Goal: Information Seeking & Learning: Check status

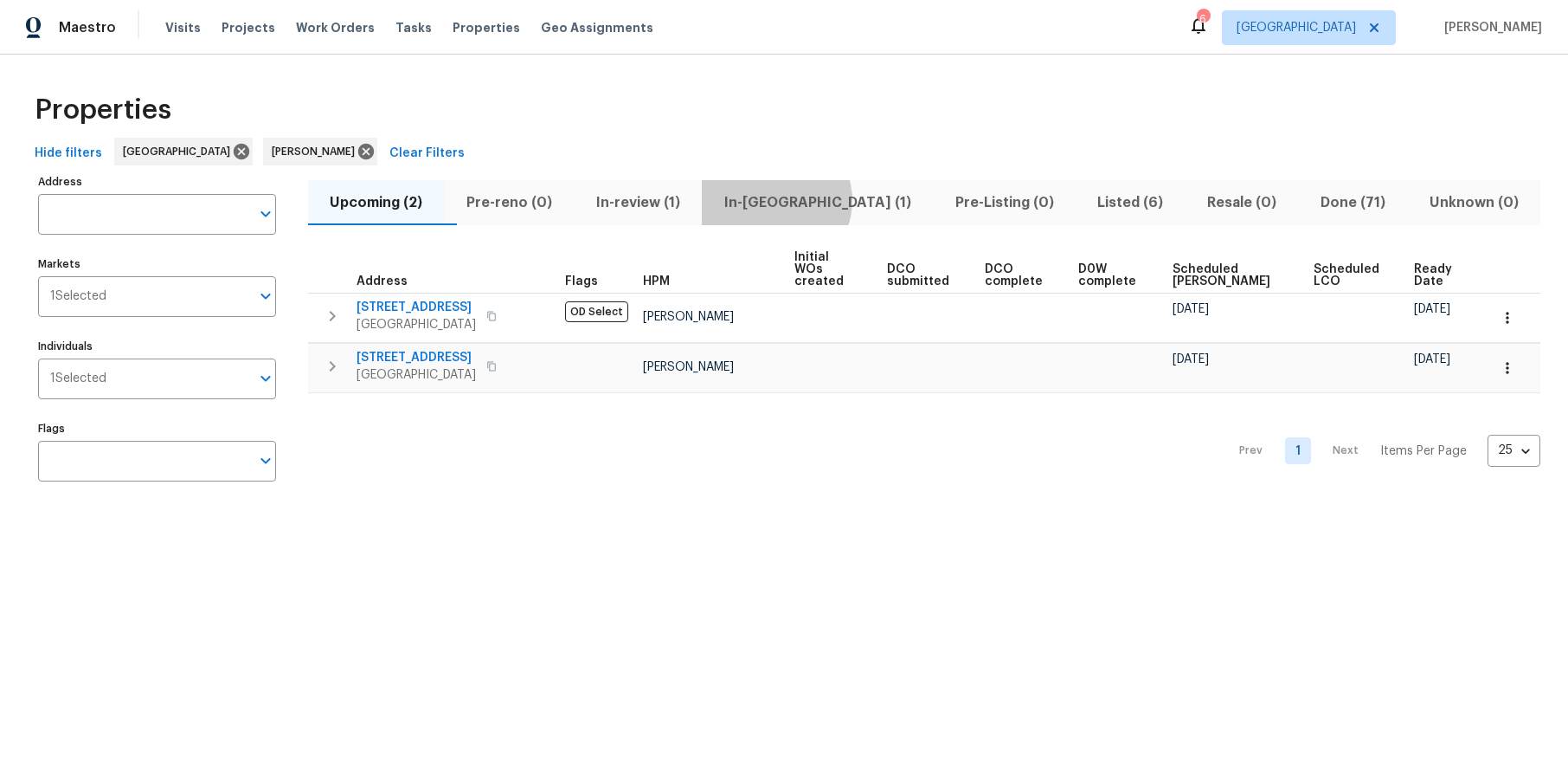
click at [810, 200] on span "In-[GEOGRAPHIC_DATA] (1)" at bounding box center [816, 202] width 210 height 24
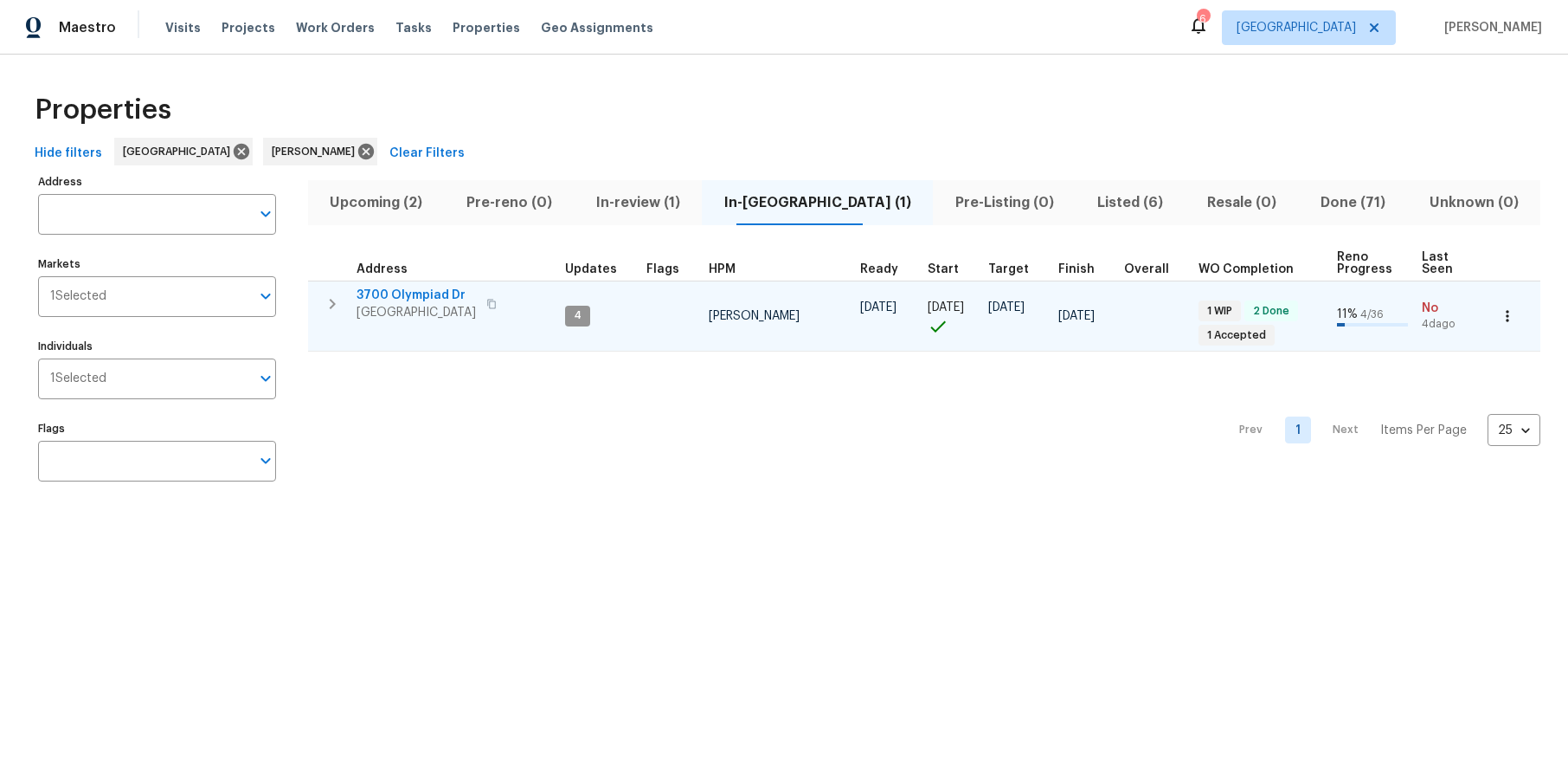
click at [465, 302] on span "3700 Olympiad Dr" at bounding box center [415, 295] width 119 height 17
click at [431, 289] on span "3700 Olympiad Dr" at bounding box center [415, 295] width 119 height 17
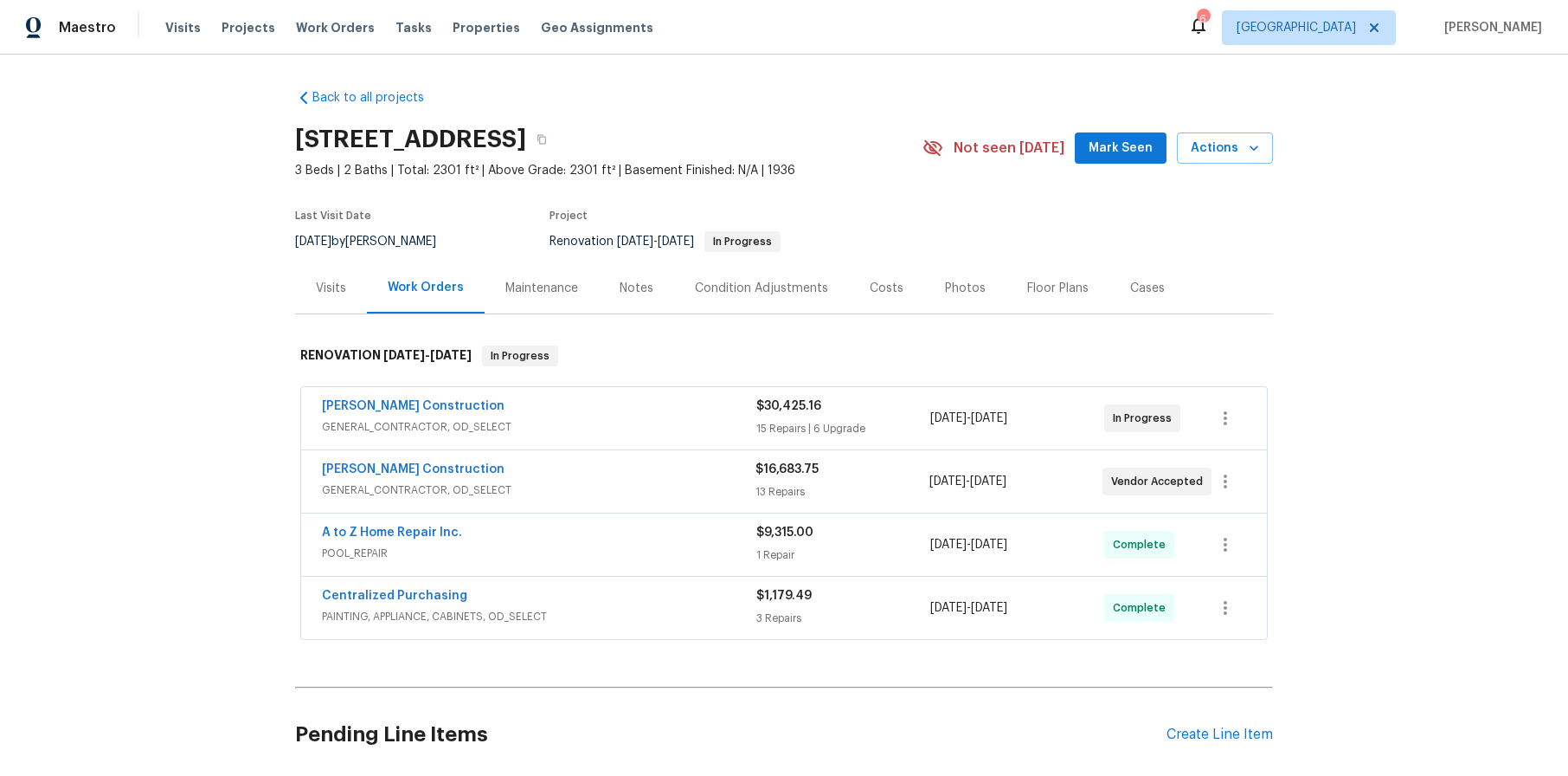
click at [523, 544] on span "POOL_REPAIR" at bounding box center [538, 553] width 435 height 17
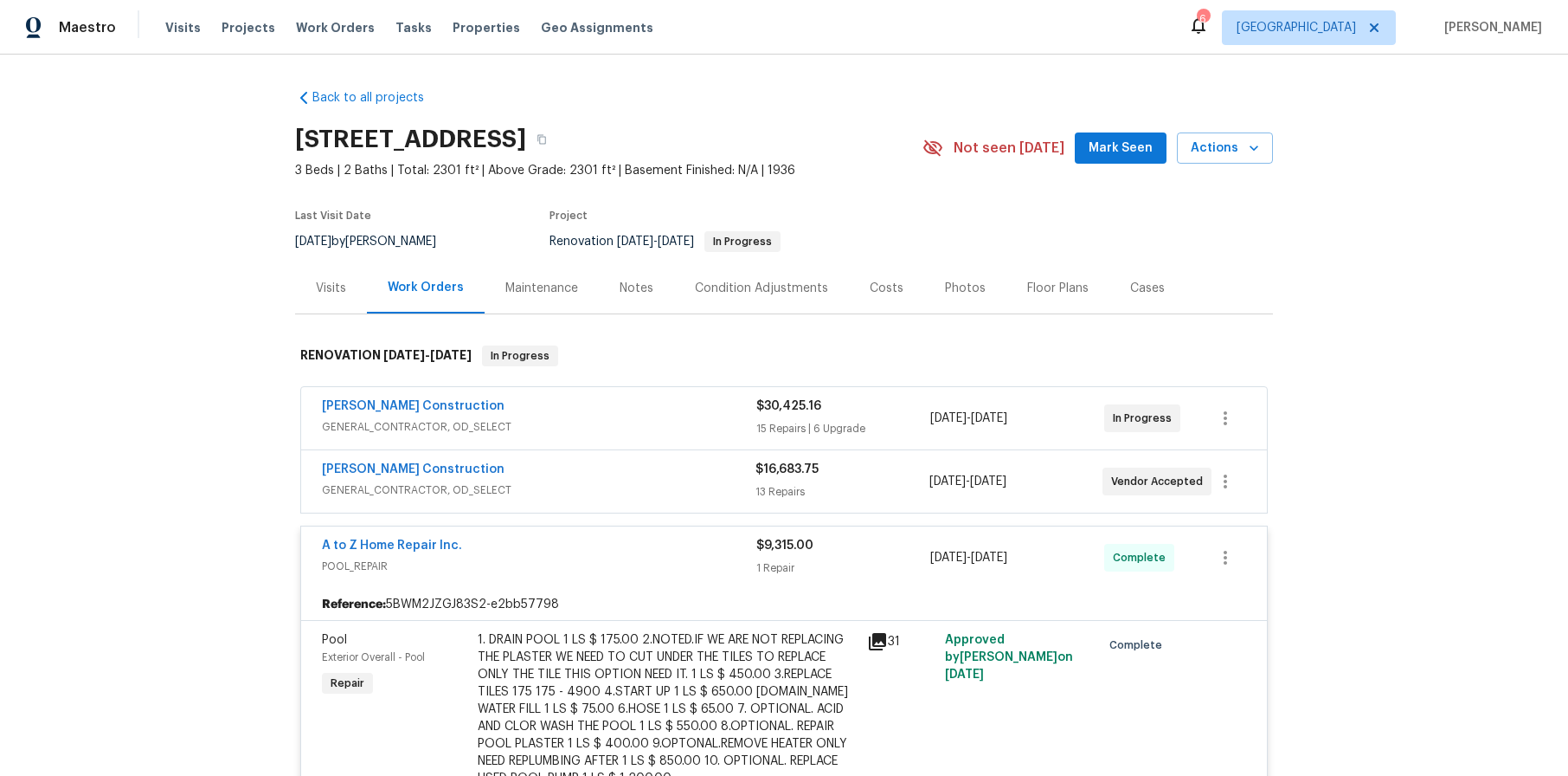
click at [870, 636] on icon at bounding box center [877, 641] width 17 height 17
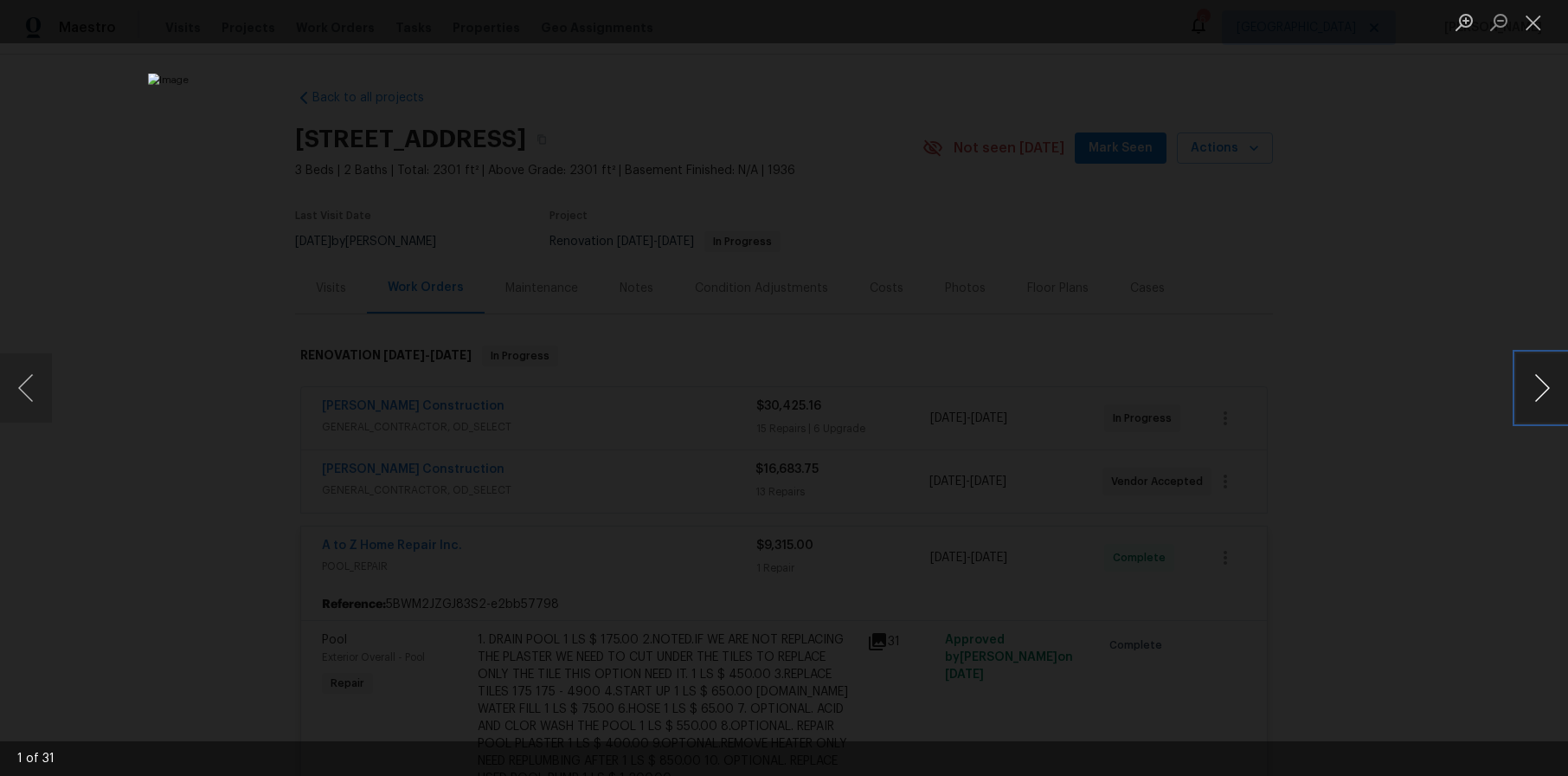
click at [1556, 372] on button "Next image" at bounding box center [1543, 388] width 52 height 69
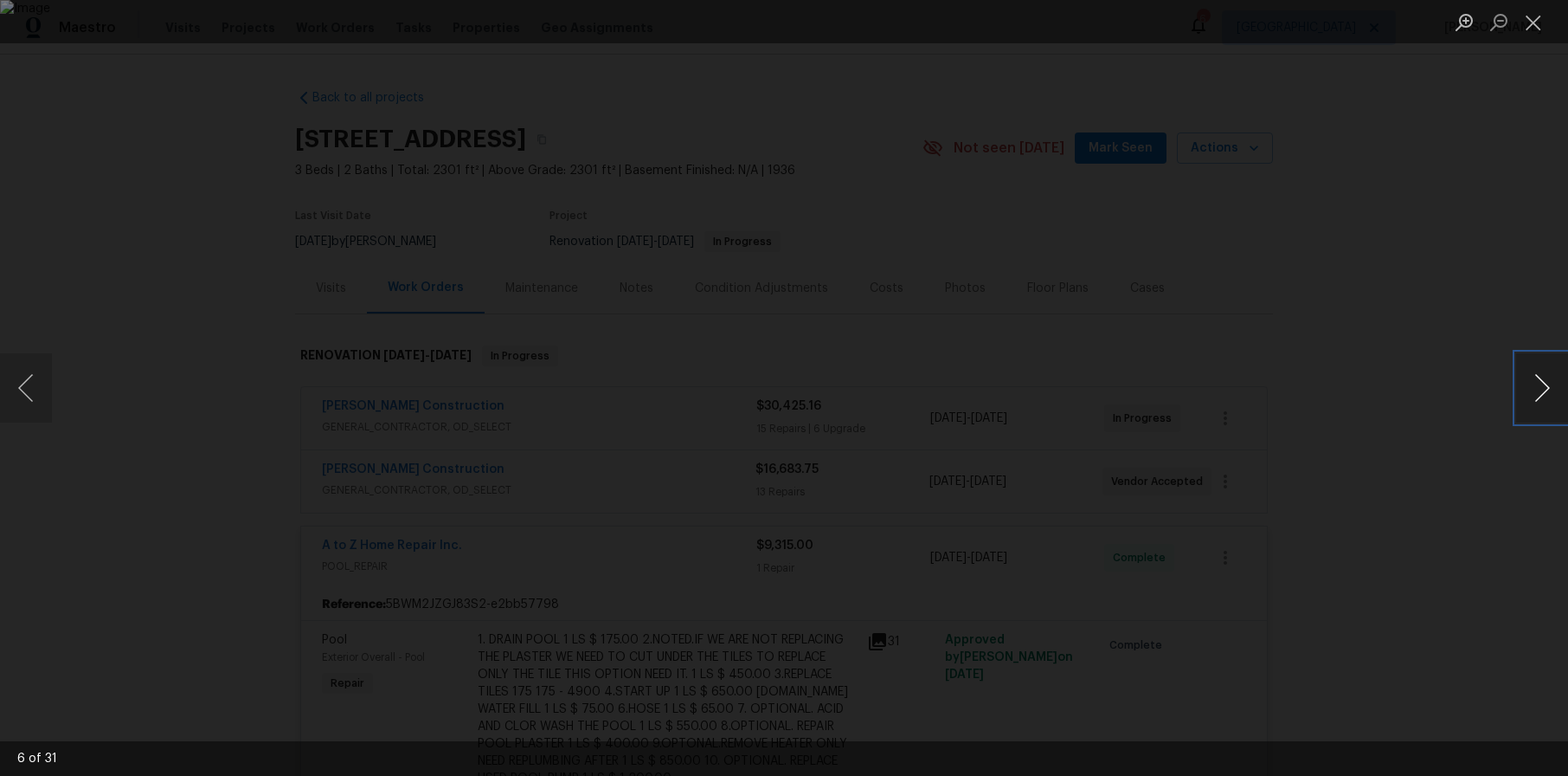
click at [1556, 372] on button "Next image" at bounding box center [1543, 388] width 52 height 69
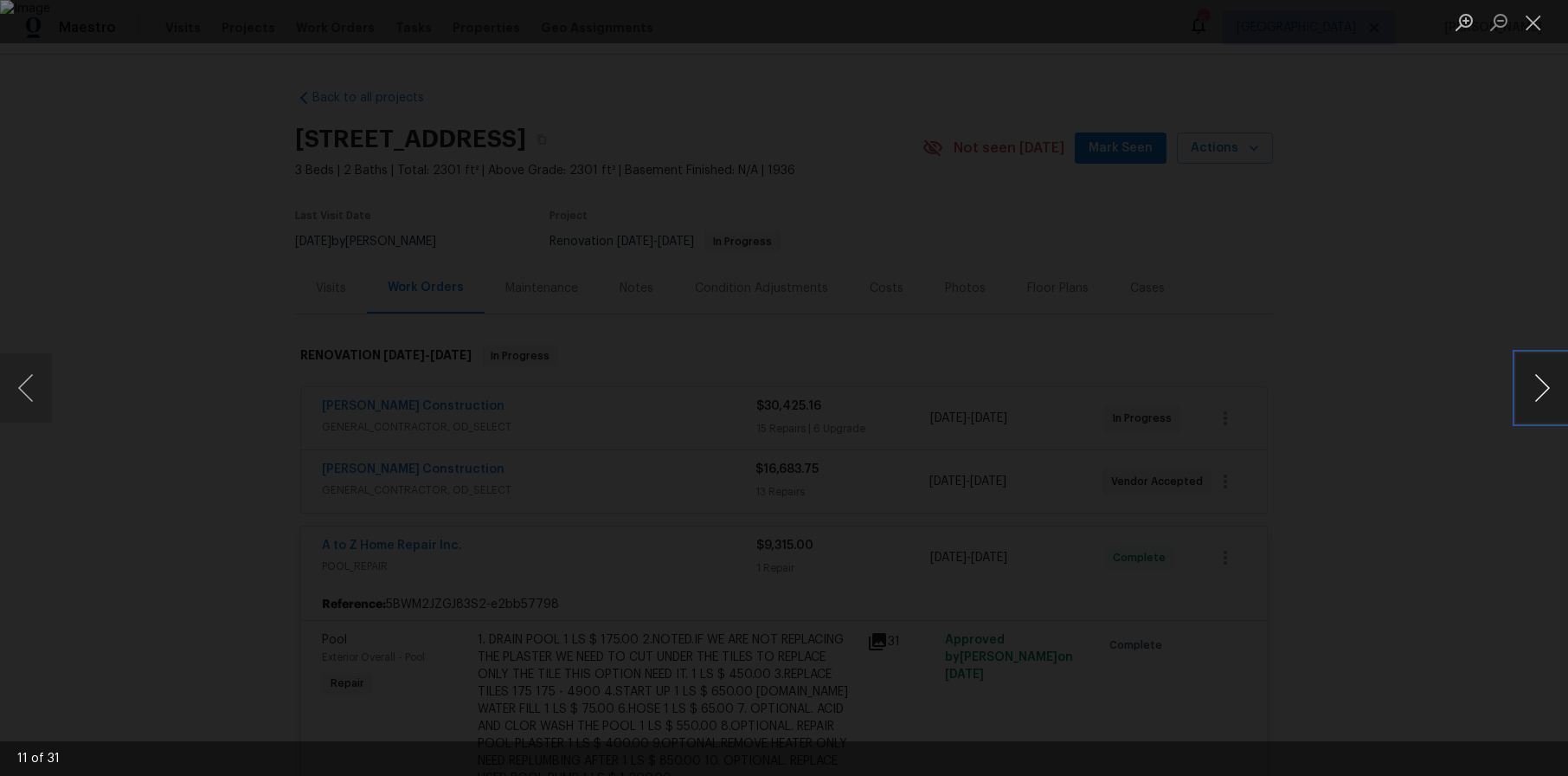
click at [1556, 372] on button "Next image" at bounding box center [1543, 388] width 52 height 69
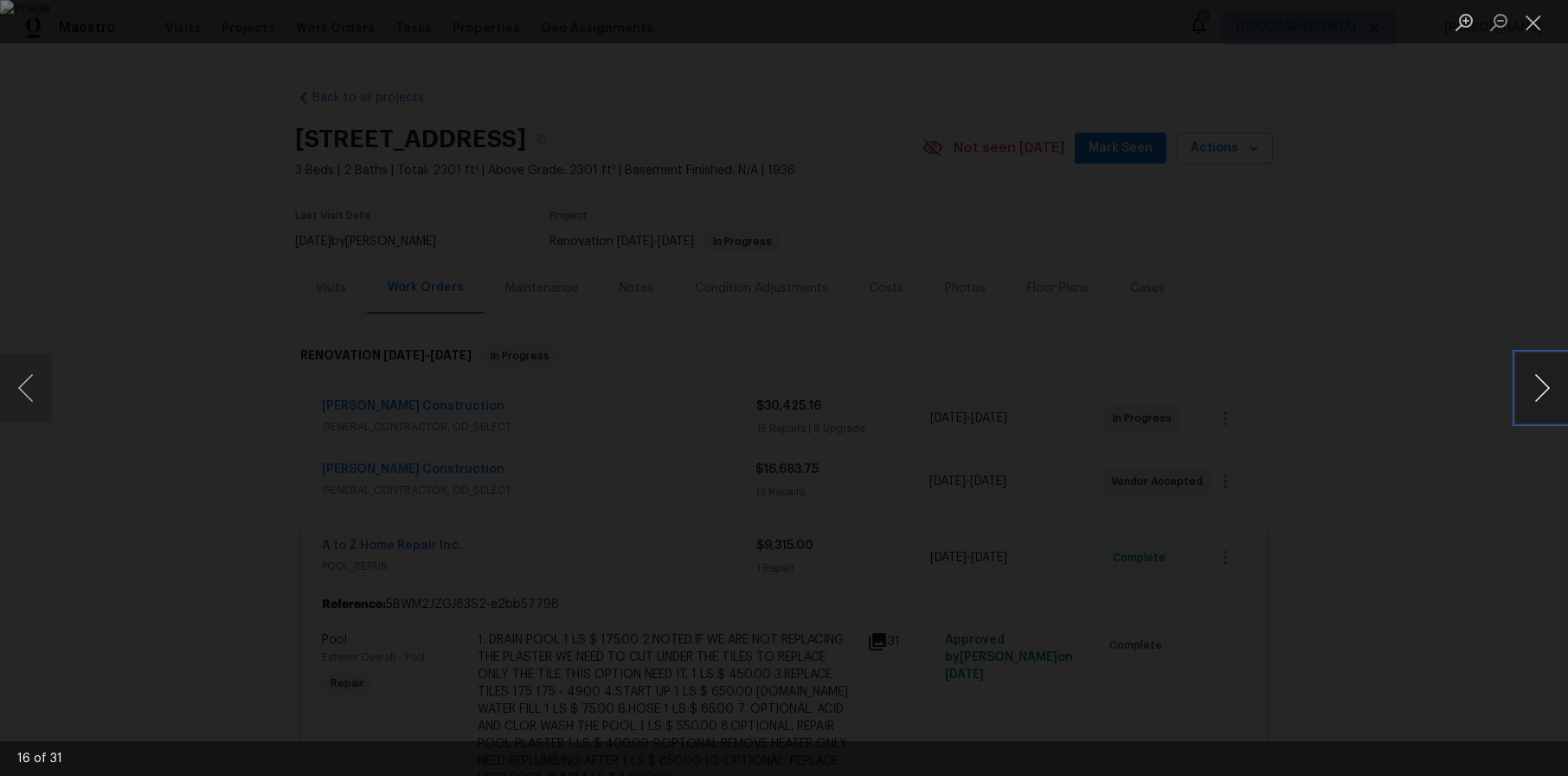
click at [1556, 372] on button "Next image" at bounding box center [1543, 388] width 52 height 69
click at [1517, 17] on button "Close lightbox" at bounding box center [1534, 21] width 35 height 30
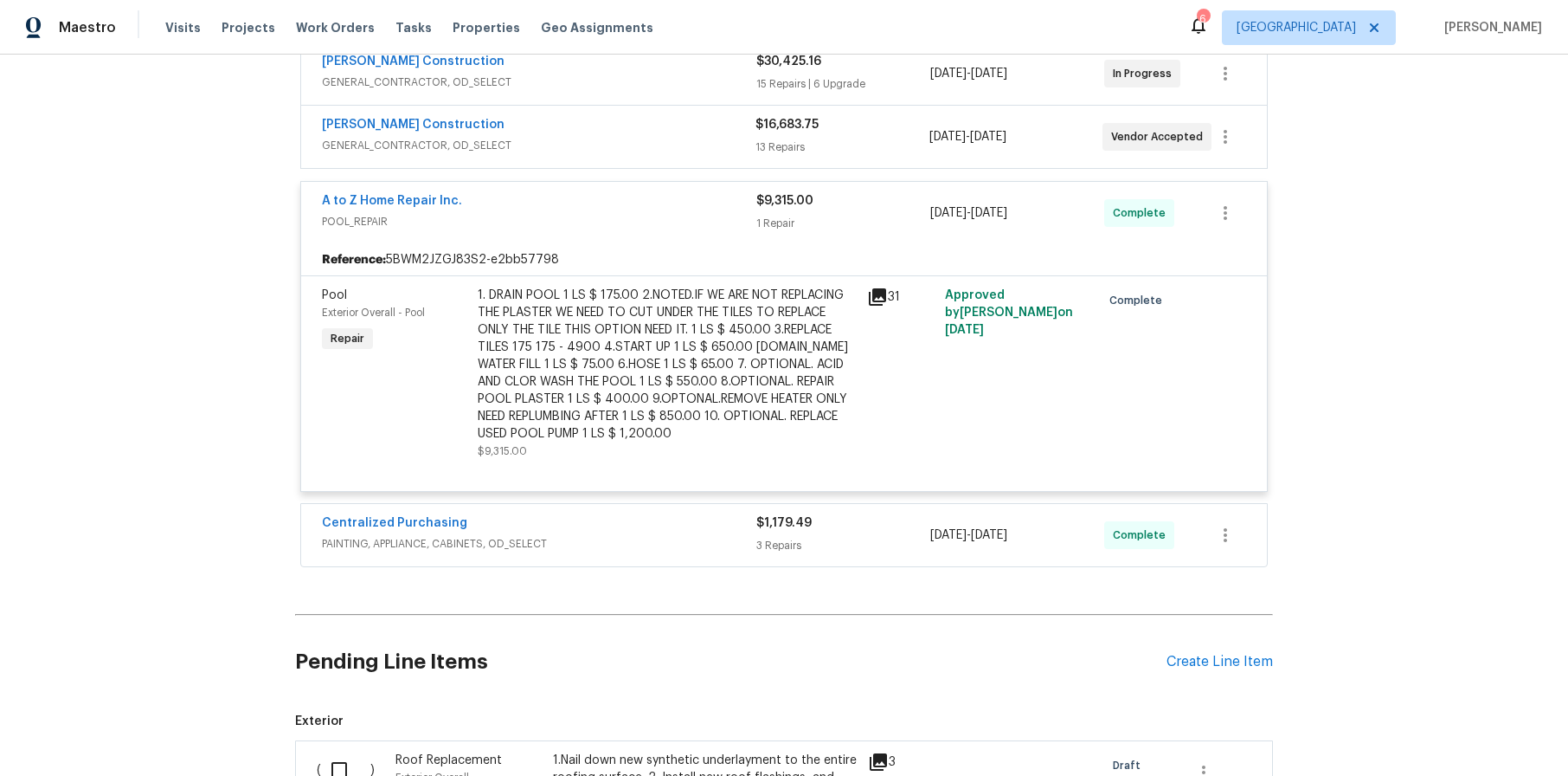
scroll to position [346, 0]
click at [815, 385] on div "1. DRAIN POOL 1 LS $ 175.00 2.NOTED.IF WE ARE NOT REPLACING THE PLASTER WE NEED…" at bounding box center [666, 362] width 379 height 156
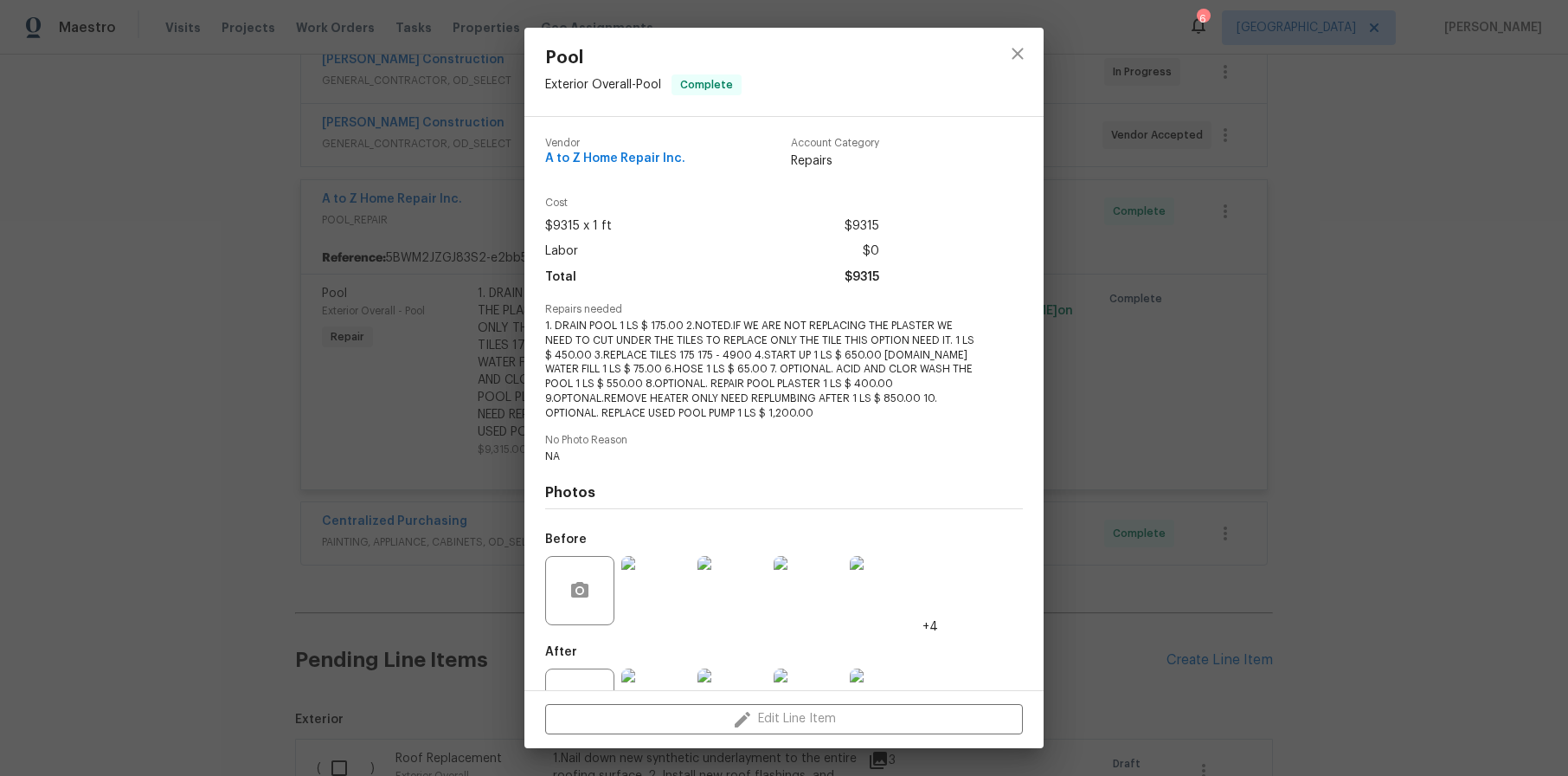
click at [867, 302] on div "Cost $9315 x 1 ft $9315 Labor $0 Total $9315" at bounding box center [784, 251] width 477 height 107
click at [868, 297] on div "Cost $9315 x 1 ft $9315 Labor $0 Total $9315" at bounding box center [784, 251] width 477 height 107
click at [874, 294] on div "Cost $9315 x 1 ft $9315 Labor $0 Total $9315" at bounding box center [784, 251] width 477 height 107
click at [875, 293] on div "Cost $9315 x 1 ft $9315 Labor $0 Total $9315" at bounding box center [784, 251] width 477 height 107
click at [654, 351] on span "1. DRAIN POOL 1 LS $ 175.00 2.NOTED.IF WE ARE NOT REPLACING THE PLASTER WE NEED…" at bounding box center [760, 369] width 430 height 102
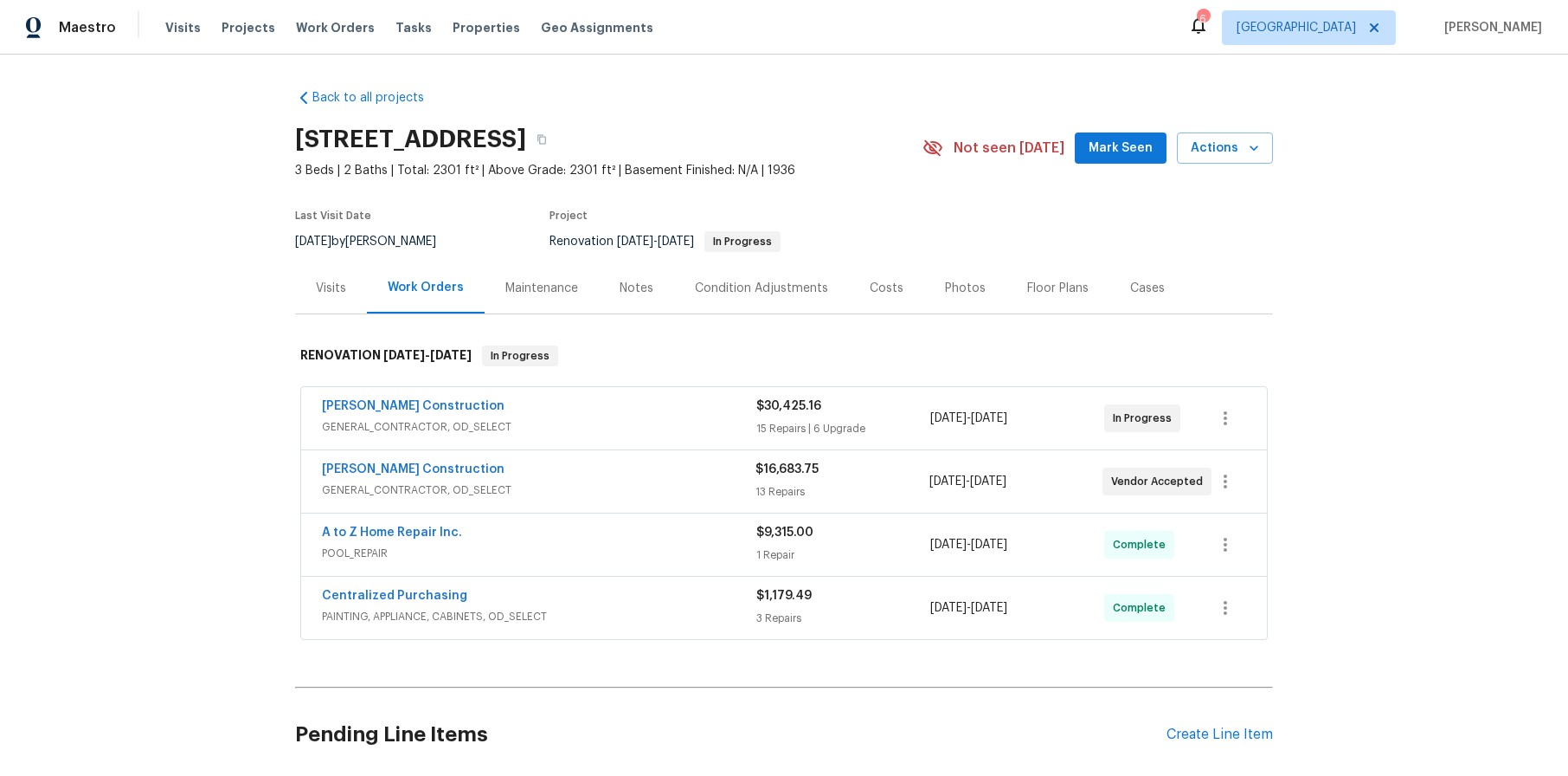
click at [510, 538] on div "A to Z Home Repair Inc." at bounding box center [538, 534] width 435 height 20
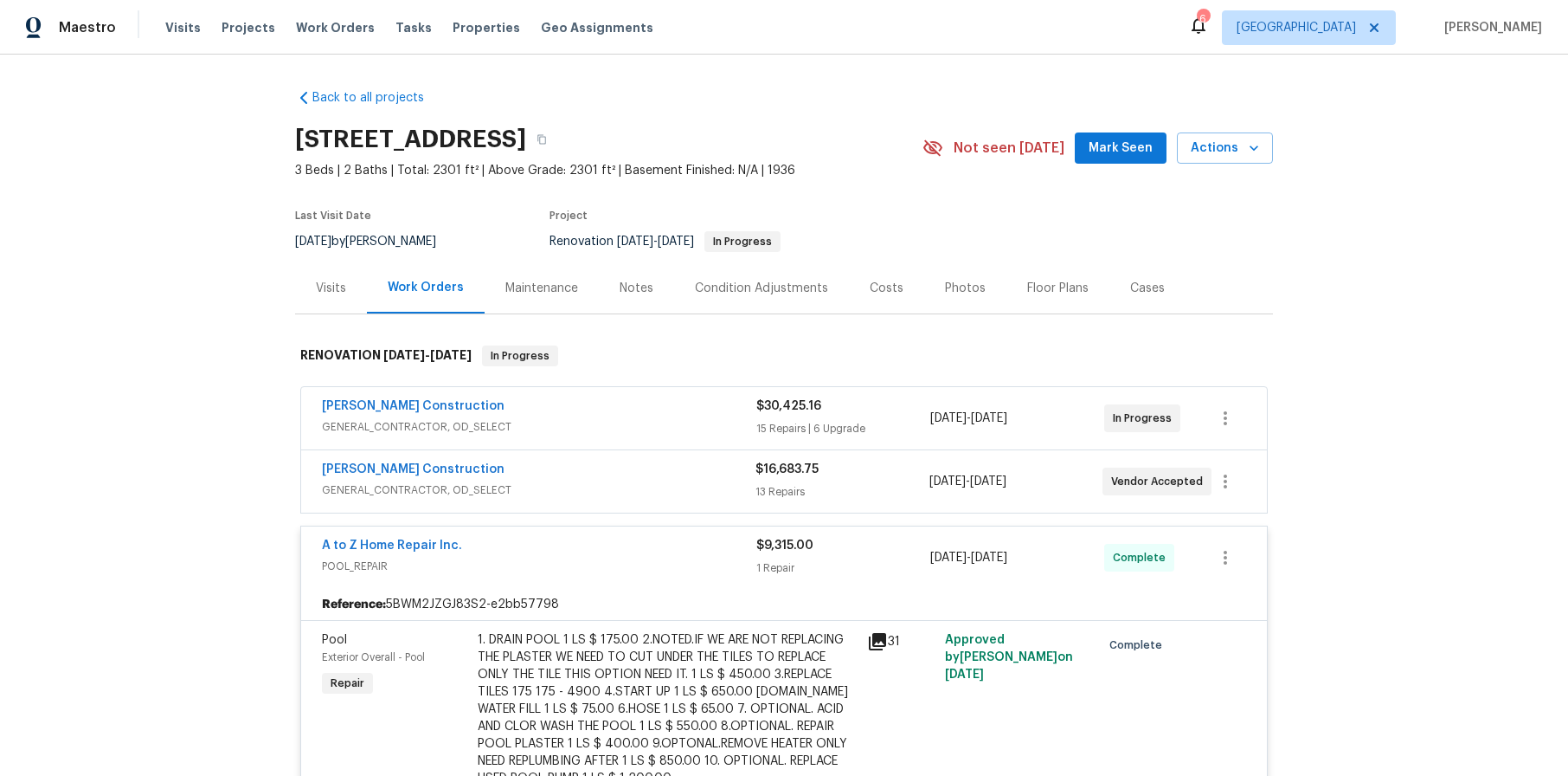
click at [875, 643] on icon at bounding box center [876, 640] width 20 height 20
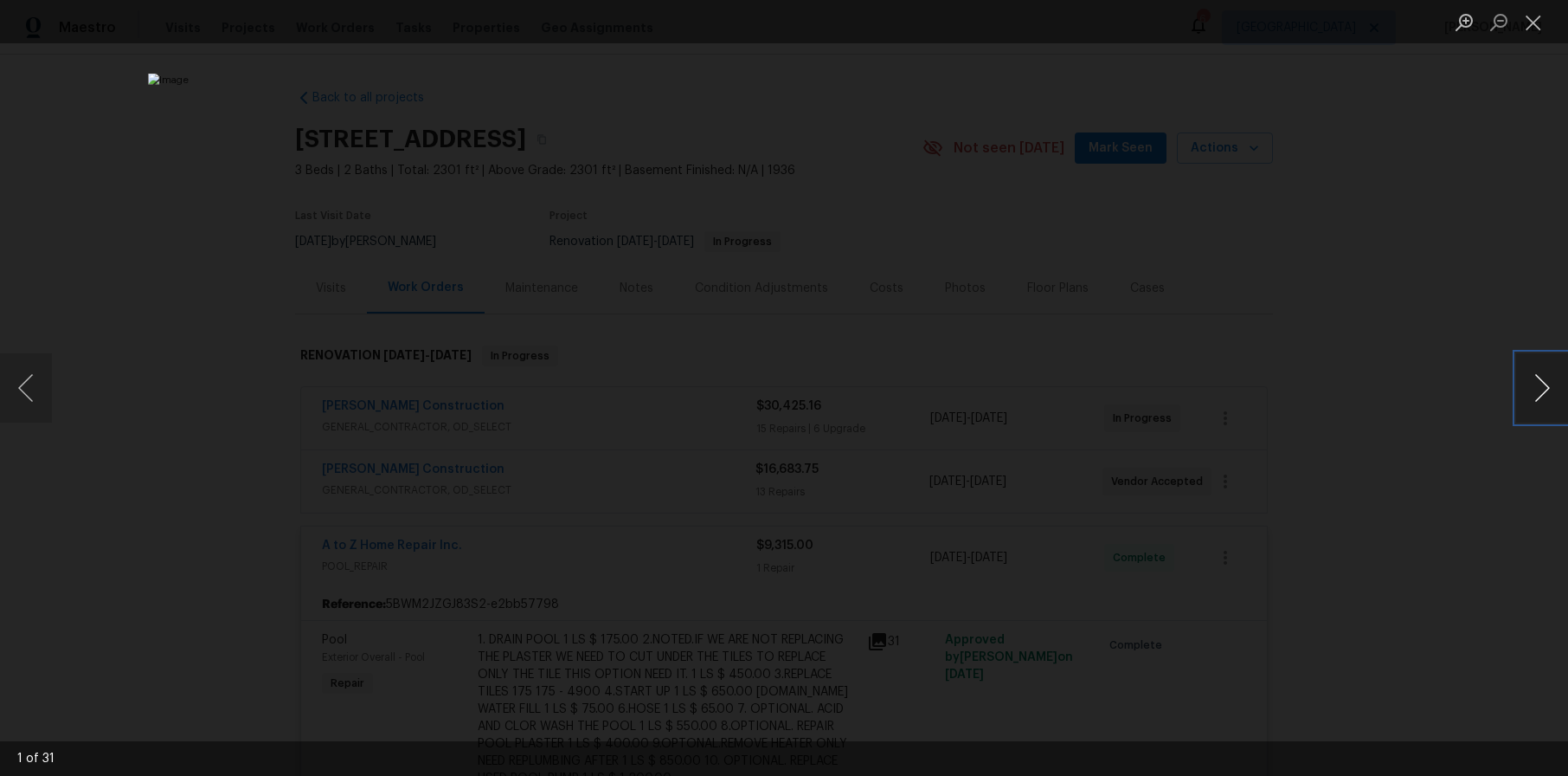
click at [1547, 384] on button "Next image" at bounding box center [1543, 388] width 52 height 69
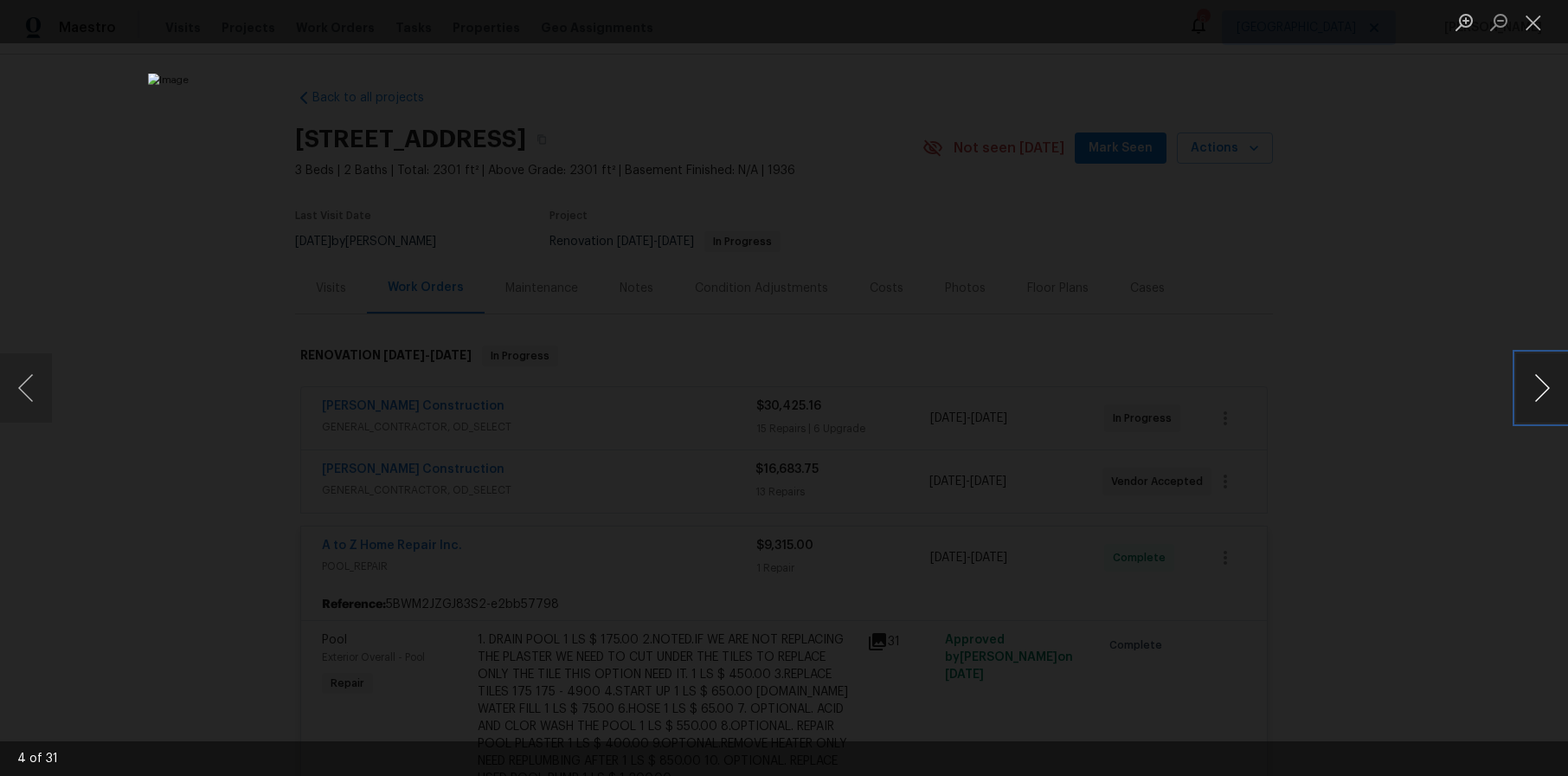
click at [1547, 384] on button "Next image" at bounding box center [1543, 388] width 52 height 69
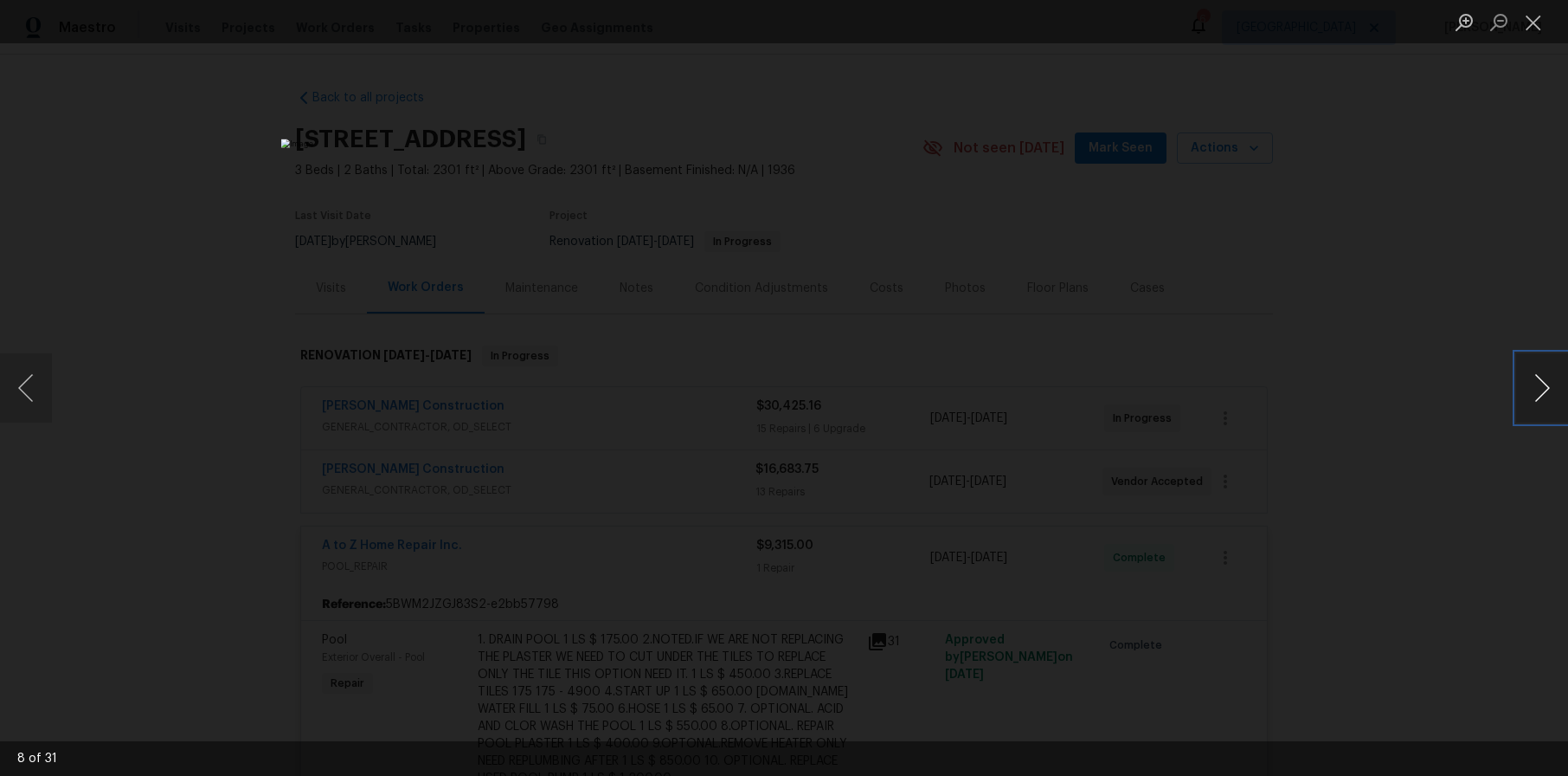
click at [1547, 384] on button "Next image" at bounding box center [1543, 388] width 52 height 69
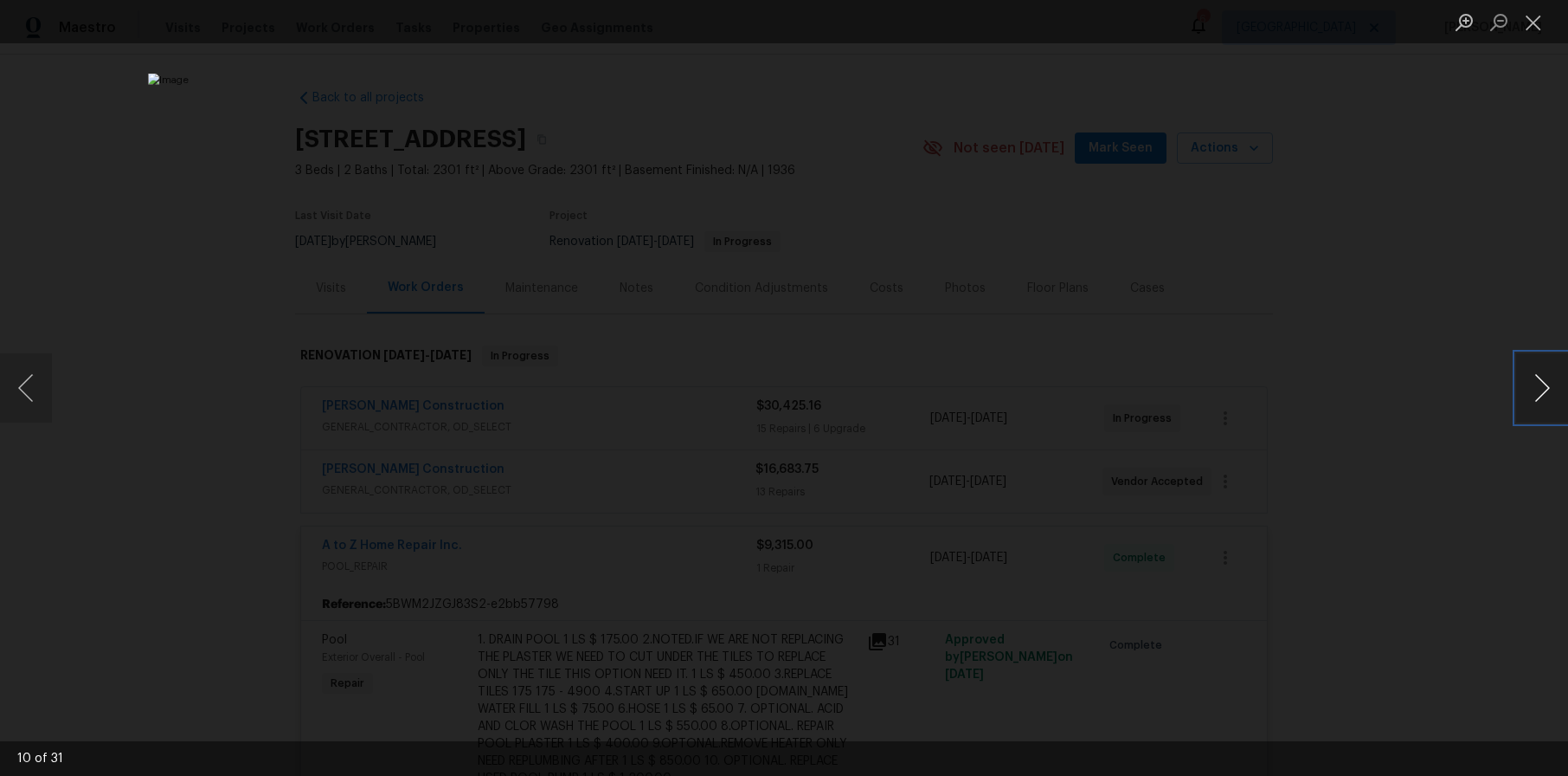
click at [1547, 384] on button "Next image" at bounding box center [1543, 388] width 52 height 69
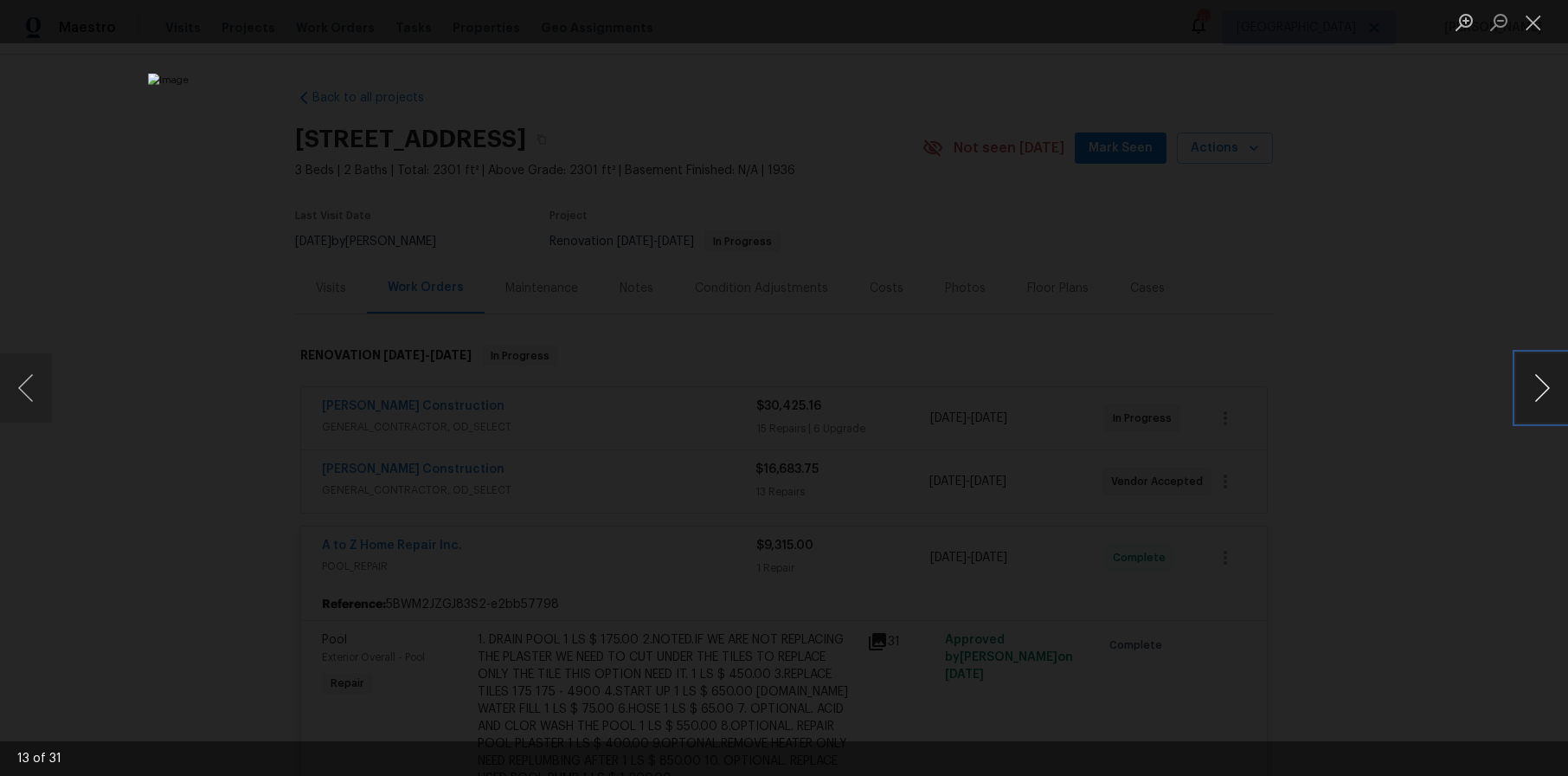
click at [1547, 384] on button "Next image" at bounding box center [1543, 388] width 52 height 69
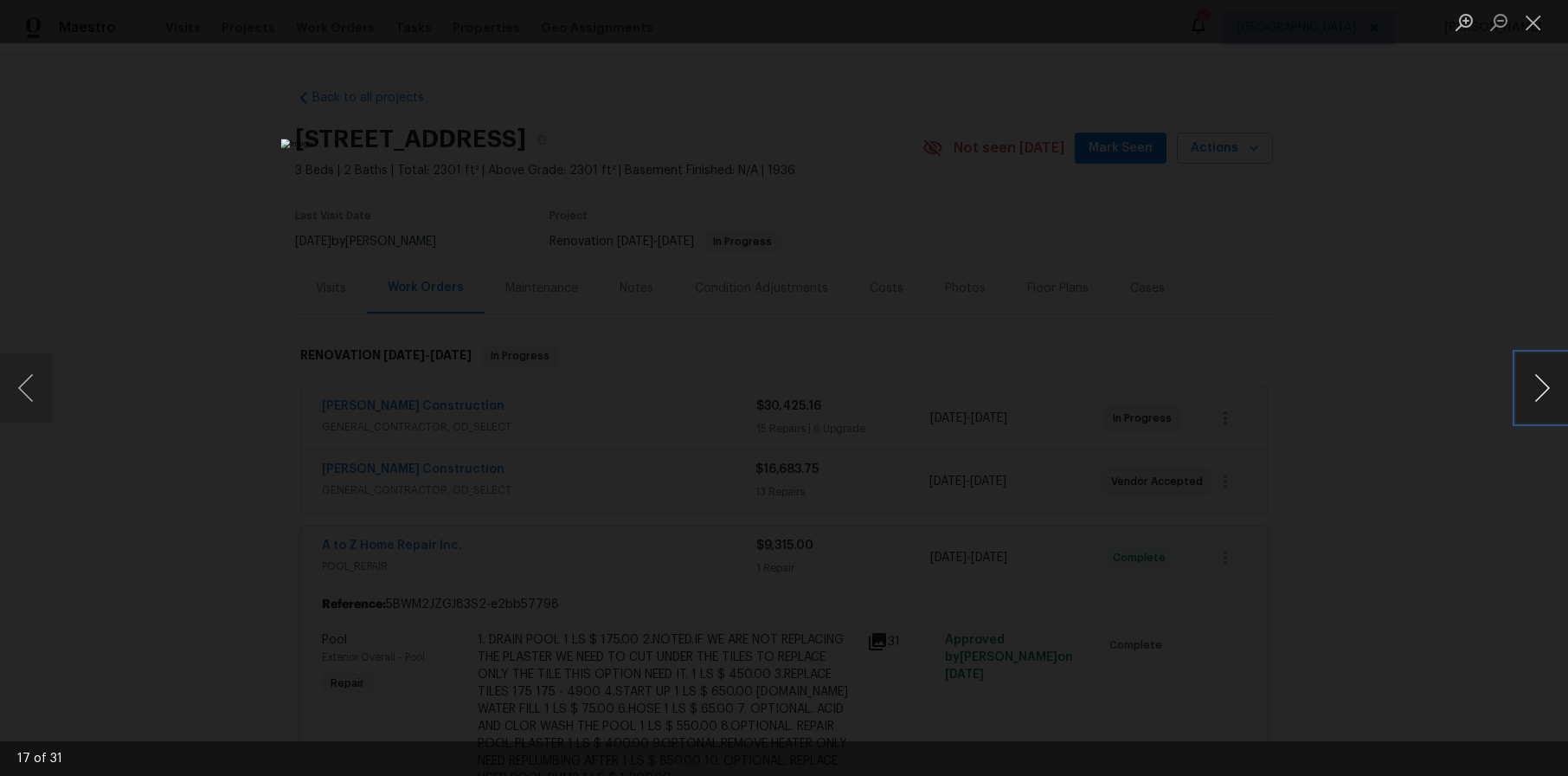
click at [1547, 384] on button "Next image" at bounding box center [1543, 388] width 52 height 69
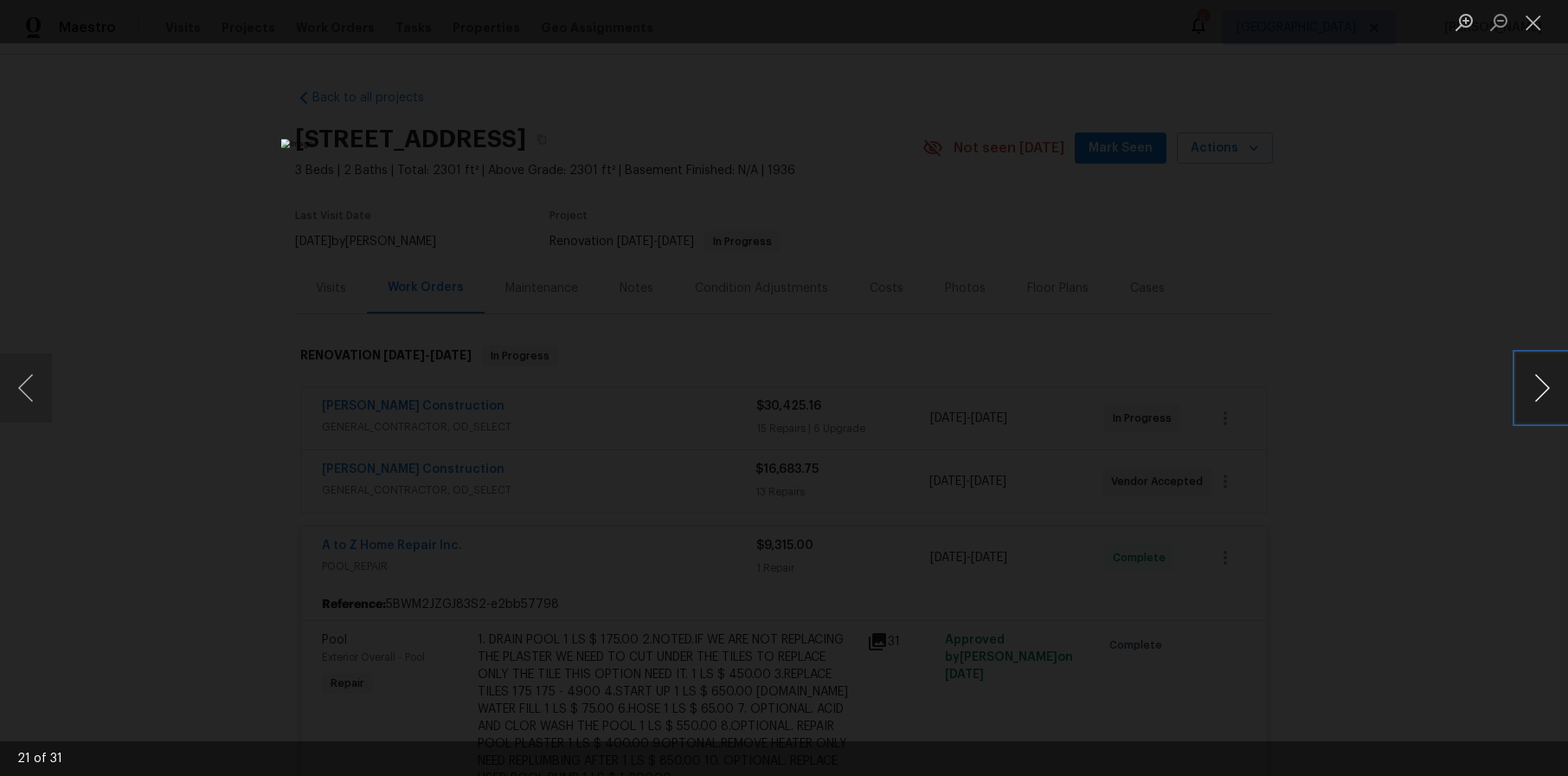
click at [1547, 384] on button "Next image" at bounding box center [1543, 388] width 52 height 69
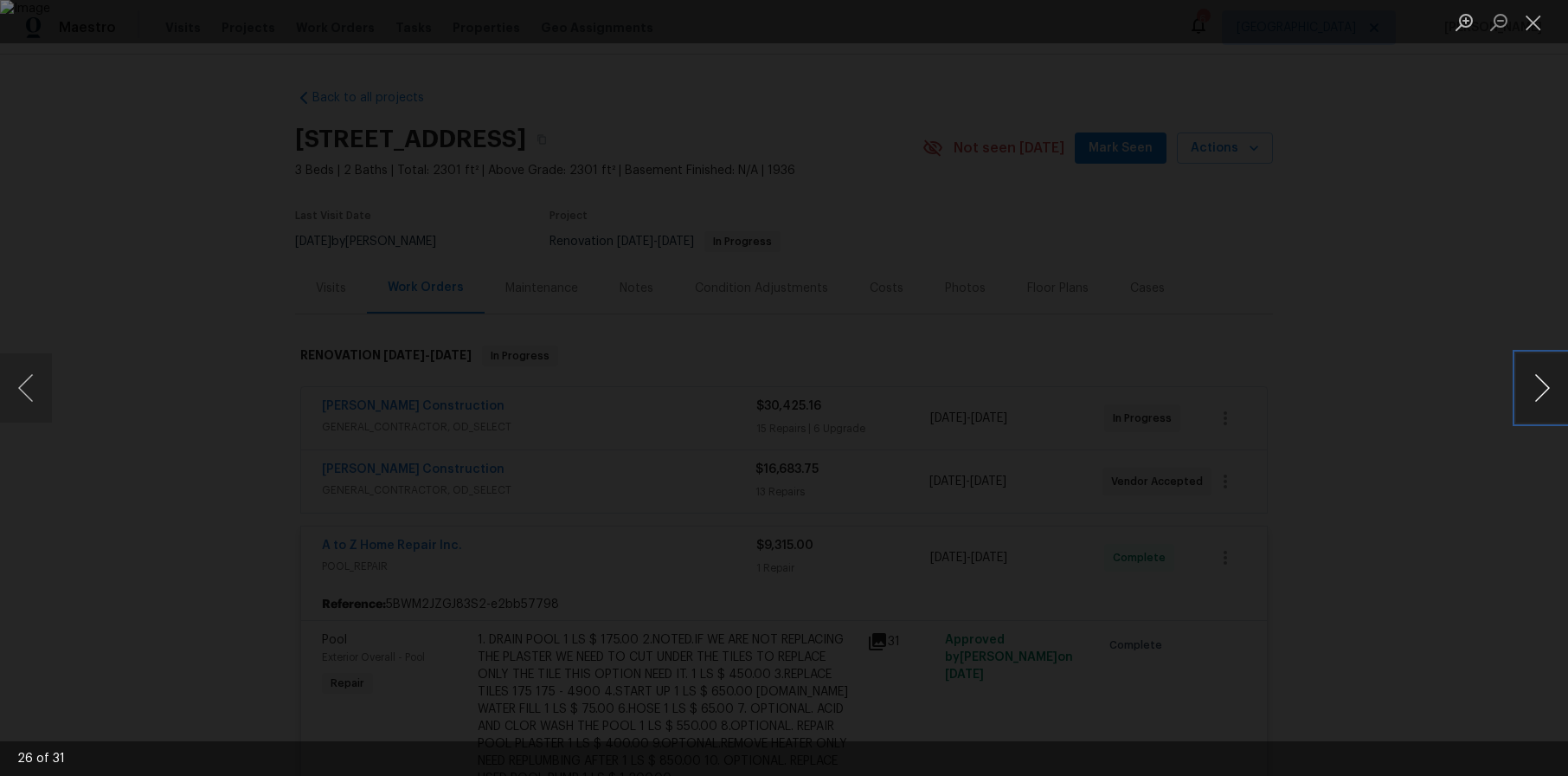
click at [1547, 384] on button "Next image" at bounding box center [1543, 388] width 52 height 69
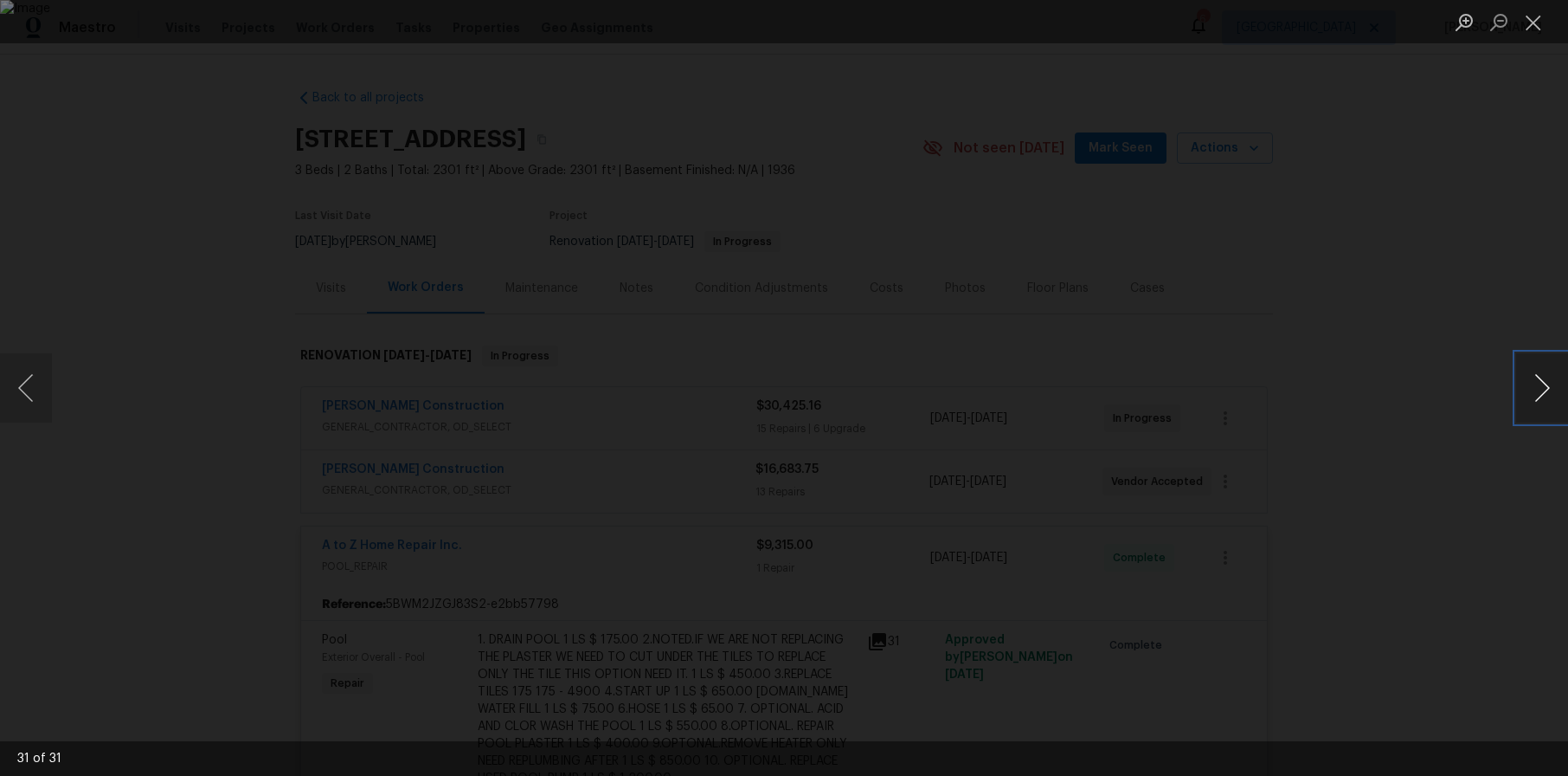
click at [1547, 384] on button "Next image" at bounding box center [1543, 388] width 52 height 69
